Goal: Task Accomplishment & Management: Use online tool/utility

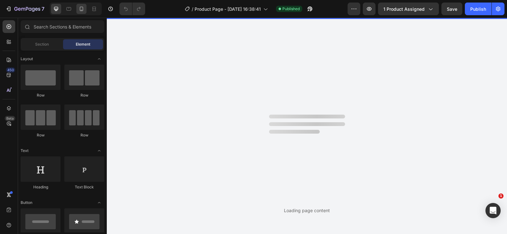
click at [82, 9] on icon at bounding box center [81, 9] width 6 height 6
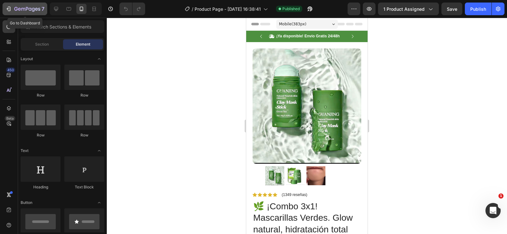
click at [31, 10] on icon "button" at bounding box center [30, 9] width 3 height 3
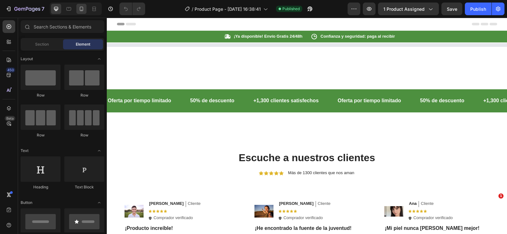
drag, startPoint x: 82, startPoint y: 11, endPoint x: 3, endPoint y: 10, distance: 79.3
click at [82, 11] on icon at bounding box center [81, 9] width 6 height 6
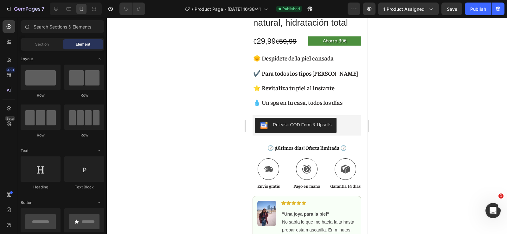
scroll to position [211, 0]
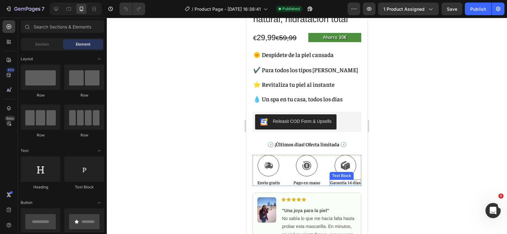
click at [347, 180] on strong "Garantía 14 días" at bounding box center [345, 183] width 30 height 6
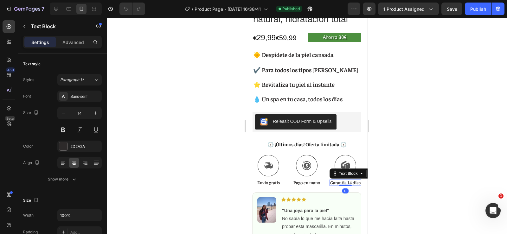
click at [353, 180] on p "Garantía 14 días" at bounding box center [345, 183] width 30 height 6
click at [53, 10] on icon at bounding box center [56, 9] width 6 height 6
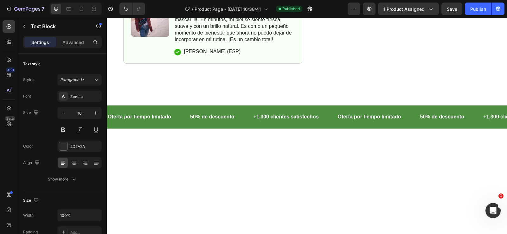
scroll to position [204, 0]
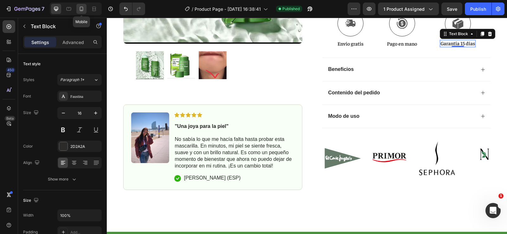
click at [83, 10] on icon at bounding box center [81, 9] width 6 height 6
type input "14"
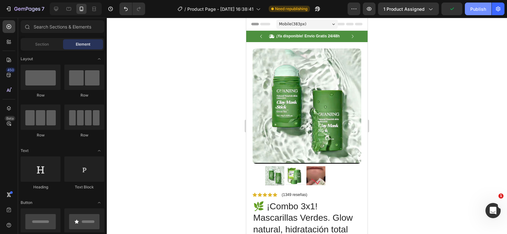
click at [475, 11] on div "Publish" at bounding box center [479, 9] width 16 height 7
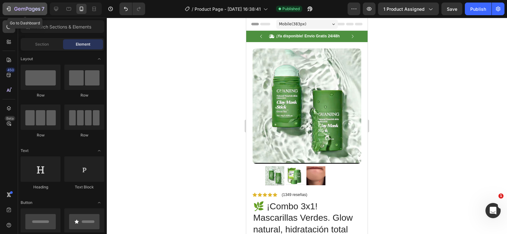
click at [27, 12] on icon "button" at bounding box center [27, 9] width 26 height 5
